Goal: Information Seeking & Learning: Learn about a topic

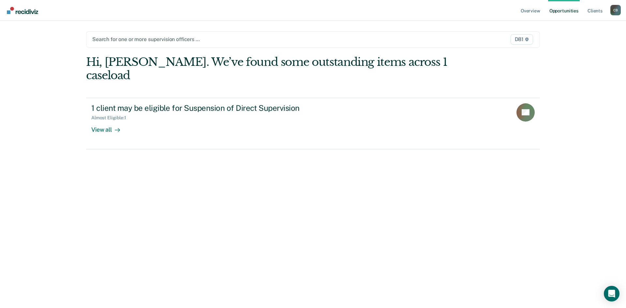
click at [571, 8] on link "Opportunities" at bounding box center [564, 10] width 32 height 21
click at [569, 10] on link "Opportunities" at bounding box center [564, 10] width 32 height 21
click at [589, 11] on link "Client s" at bounding box center [595, 10] width 18 height 21
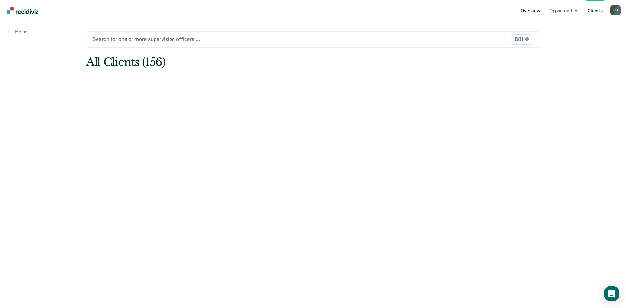
click at [531, 11] on link "Overview" at bounding box center [530, 10] width 22 height 21
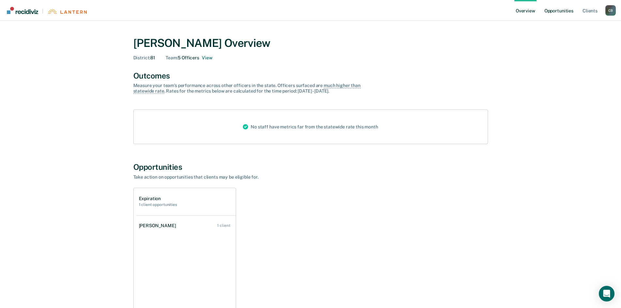
click at [566, 11] on link "Opportunities" at bounding box center [559, 10] width 32 height 21
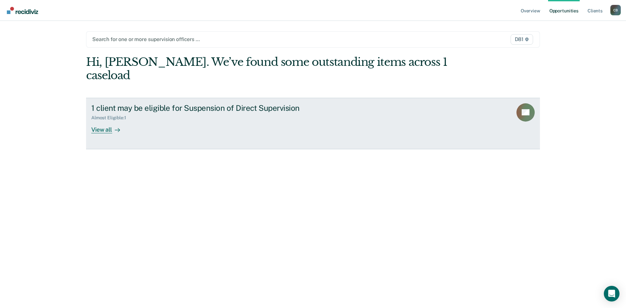
click at [109, 133] on link "1 client may be eligible for Suspension of Direct Supervision Almost Eligible :…" at bounding box center [313, 123] width 454 height 51
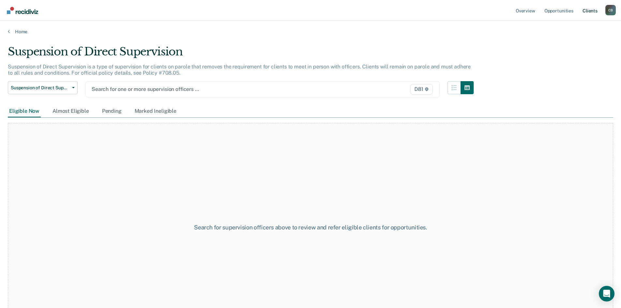
click at [588, 12] on link "Client s" at bounding box center [590, 10] width 18 height 21
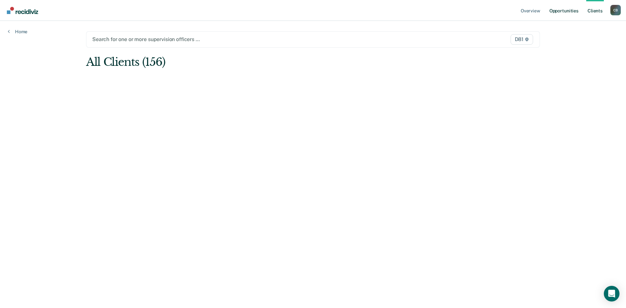
click at [565, 11] on link "Opportunities" at bounding box center [564, 10] width 32 height 21
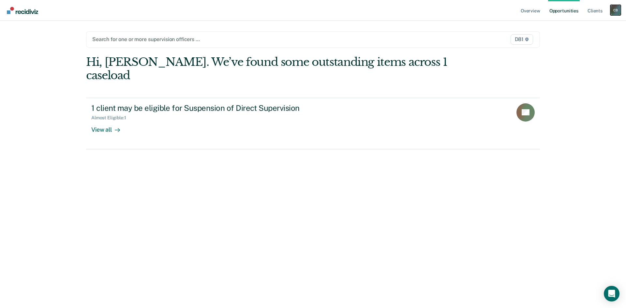
click at [612, 11] on div "C B" at bounding box center [615, 10] width 10 height 10
click at [572, 44] on link "Log Out" at bounding box center [589, 43] width 52 height 6
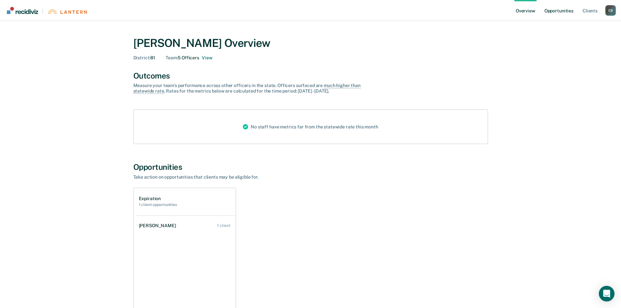
click at [558, 11] on link "Opportunities" at bounding box center [559, 10] width 32 height 21
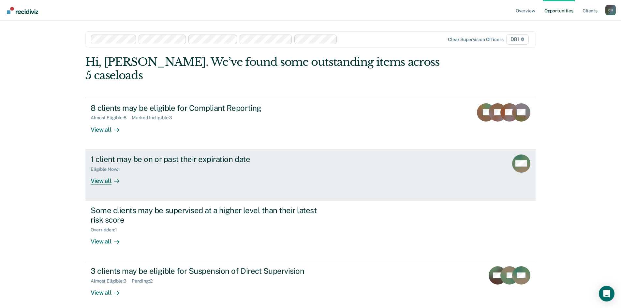
click at [101, 179] on div "View all" at bounding box center [109, 178] width 36 height 13
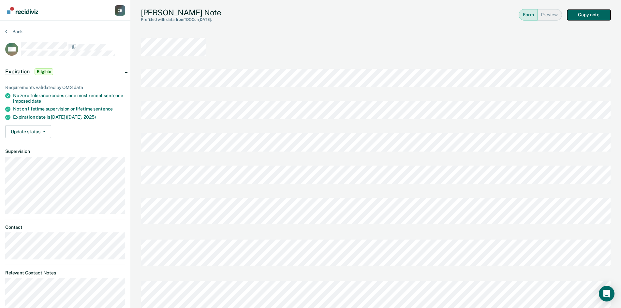
click at [586, 13] on button "Copy note" at bounding box center [588, 15] width 43 height 10
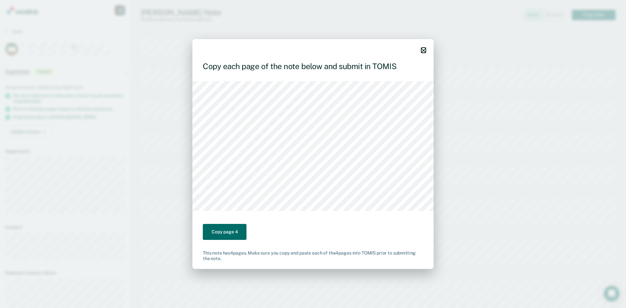
click at [422, 48] on button "button" at bounding box center [423, 50] width 5 height 6
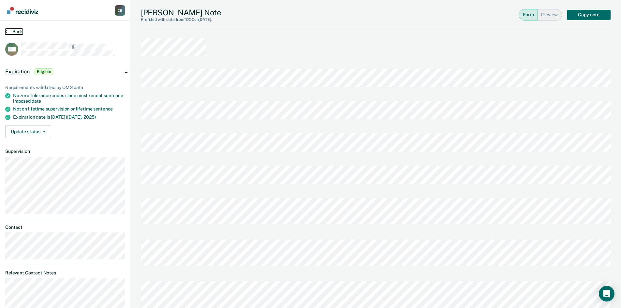
click at [12, 29] on button "Back" at bounding box center [14, 32] width 18 height 6
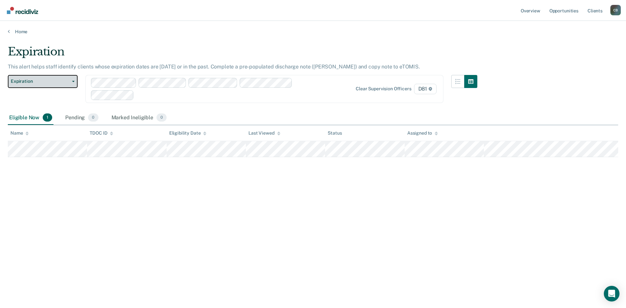
click at [57, 82] on span "Expiration" at bounding box center [40, 82] width 59 height 6
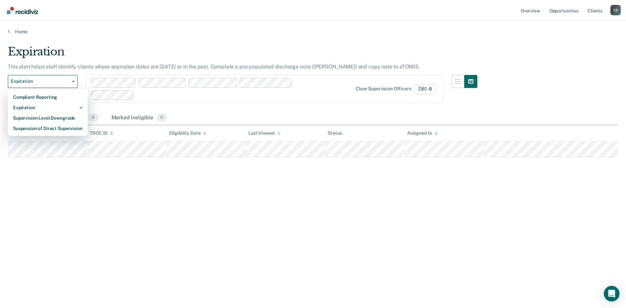
click at [60, 52] on div "Expiration" at bounding box center [242, 54] width 469 height 19
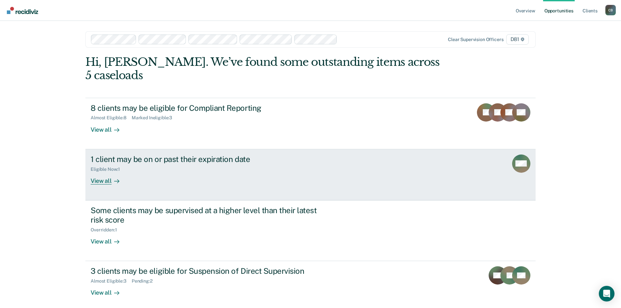
click at [108, 180] on div "View all" at bounding box center [109, 178] width 36 height 13
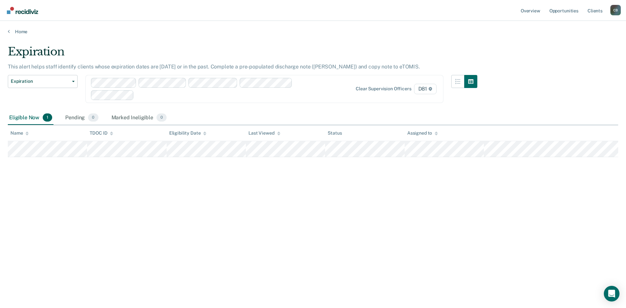
click at [23, 37] on main "Expiration This alert helps staff identify clients whose expiration dates are t…" at bounding box center [313, 170] width 626 height 271
click at [22, 30] on link "Home" at bounding box center [313, 32] width 610 height 6
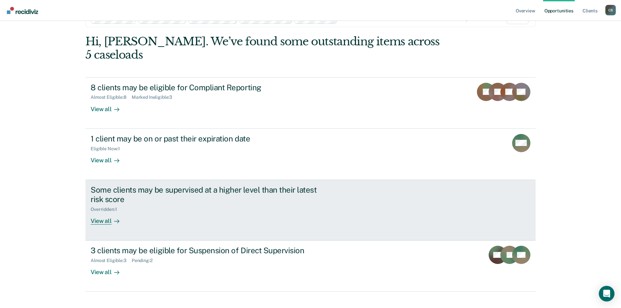
scroll to position [30, 0]
